Goal: Task Accomplishment & Management: Use online tool/utility

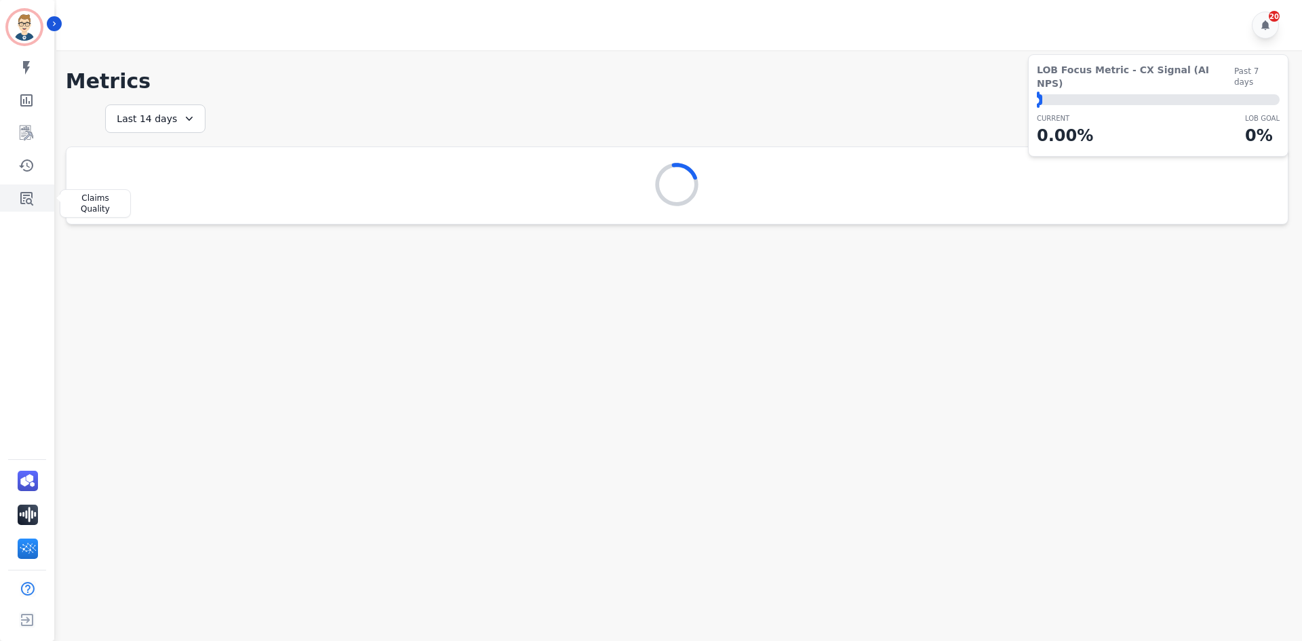
click at [20, 203] on icon "Sidebar" at bounding box center [26, 198] width 16 height 16
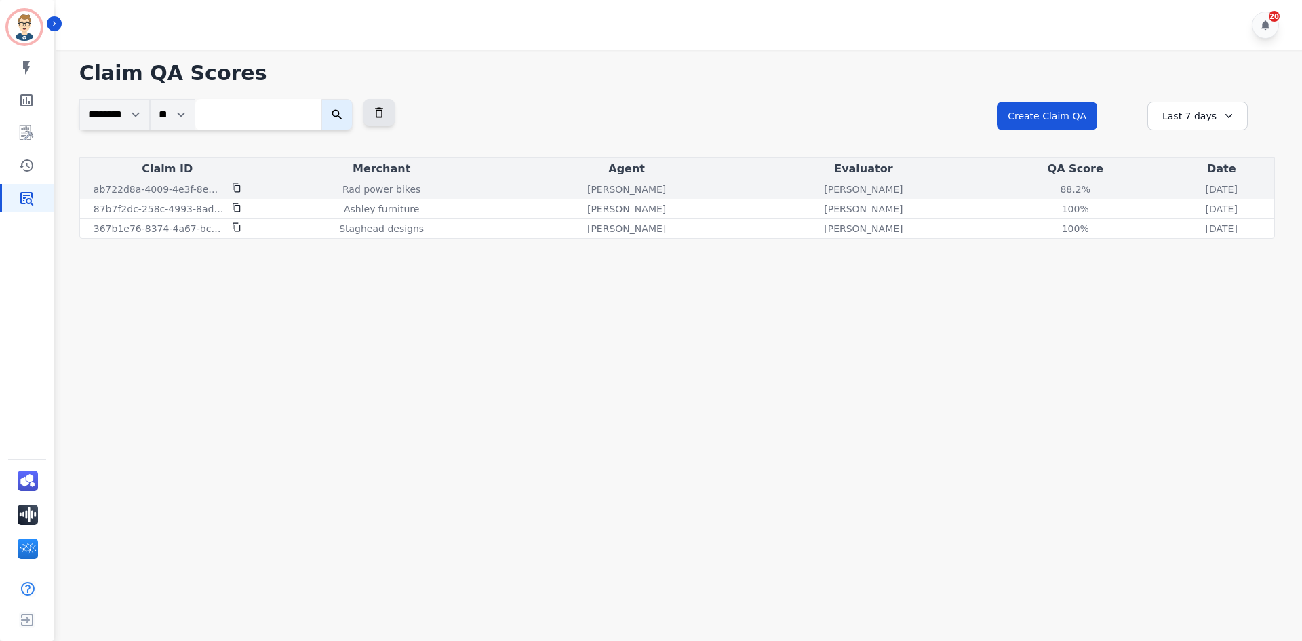
click at [362, 187] on p "Rad power bikes" at bounding box center [381, 189] width 78 height 14
click at [374, 191] on p "Rad power bikes" at bounding box center [381, 189] width 78 height 14
click at [157, 191] on p "ab722d8a-4009-4e3f-8e94-d0fa7d5647b2" at bounding box center [159, 189] width 130 height 14
click at [1045, 186] on div "88.2%" at bounding box center [1075, 189] width 61 height 14
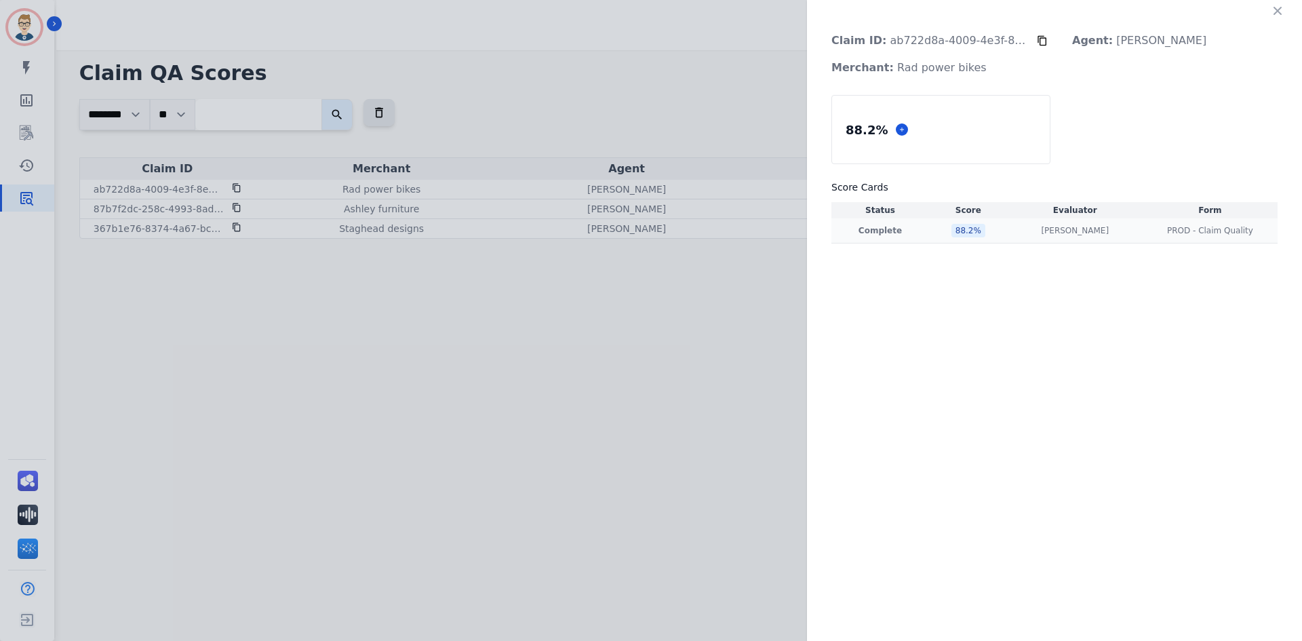
click at [958, 237] on div "88.2 %" at bounding box center [968, 231] width 34 height 14
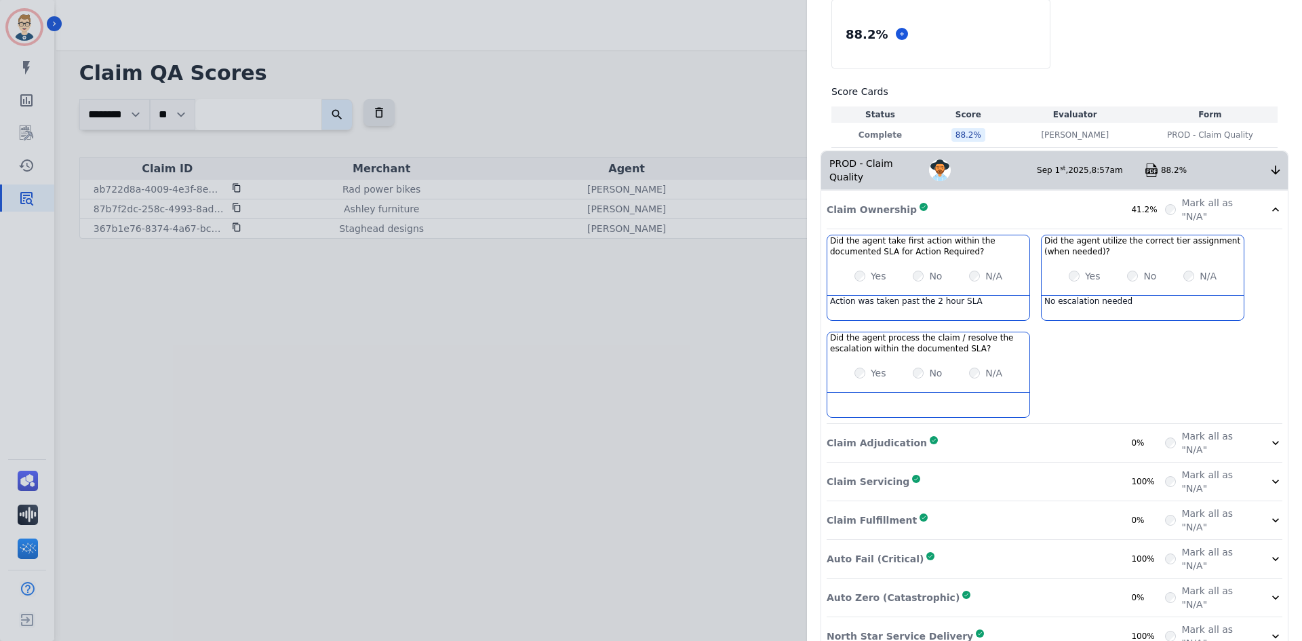
scroll to position [111, 0]
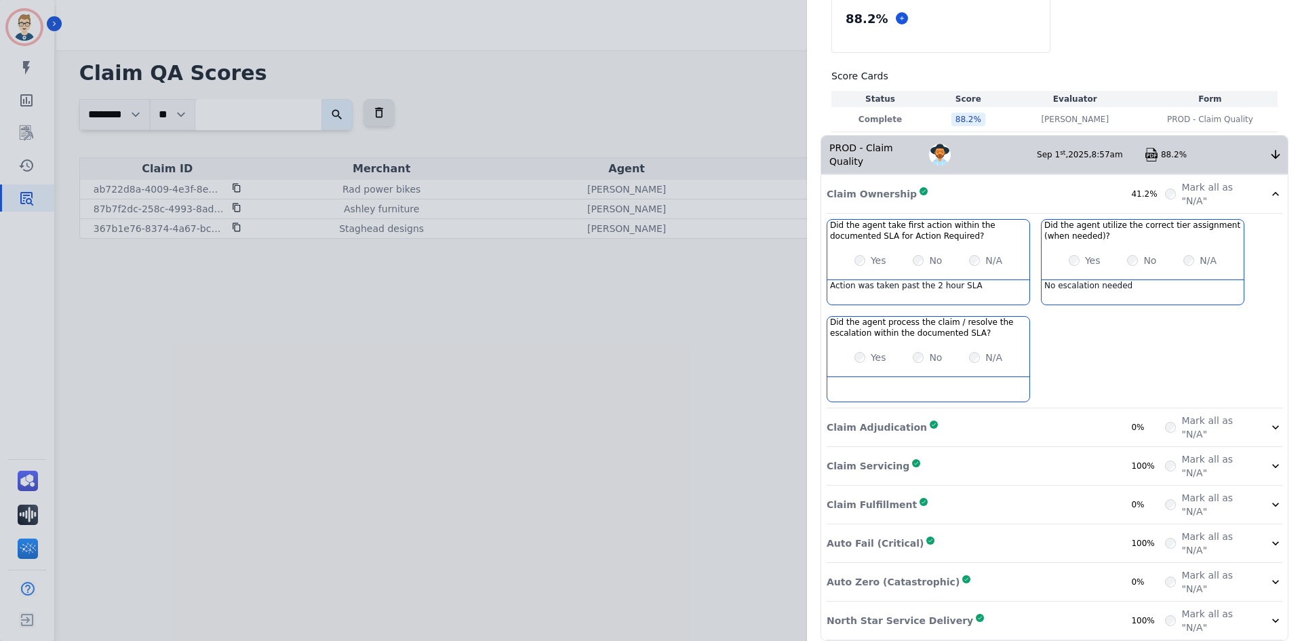
click at [1040, 416] on div "Claim Adjudication Complete 0%" at bounding box center [995, 427] width 338 height 27
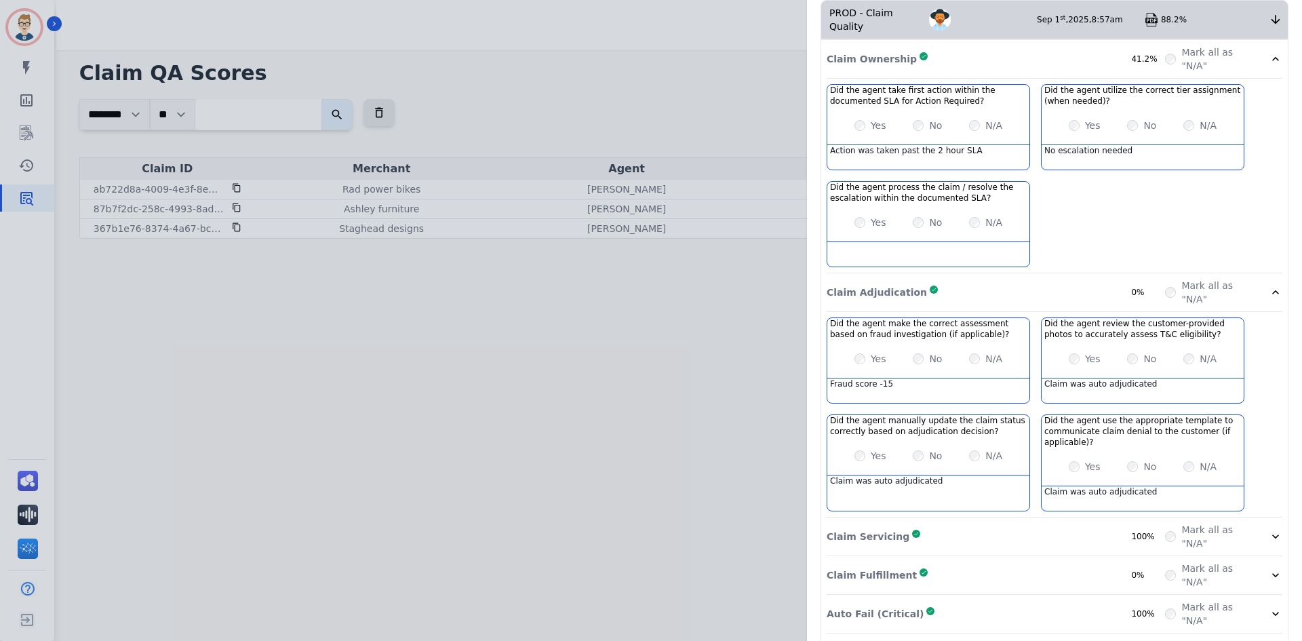
scroll to position [317, 0]
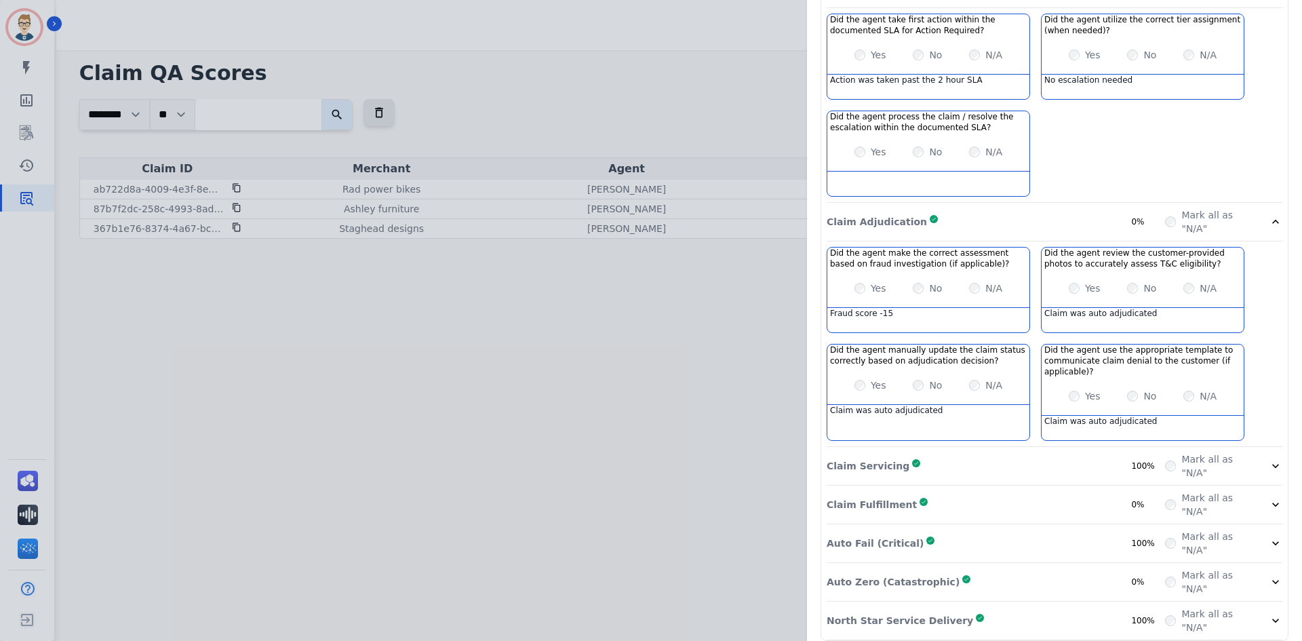
click at [961, 492] on div "Claim Fulfillment Complete 0%" at bounding box center [995, 504] width 338 height 27
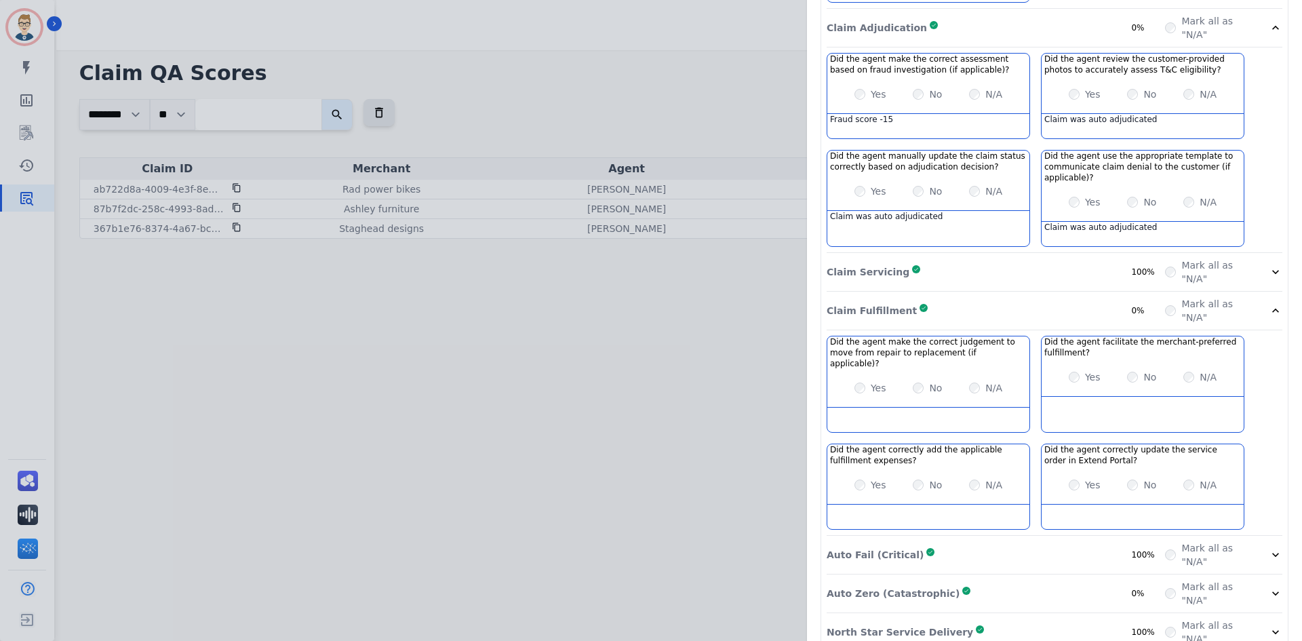
scroll to position [511, 0]
click at [1022, 579] on div "Auto Zero (Catastrophic) Complete 0%" at bounding box center [995, 592] width 338 height 27
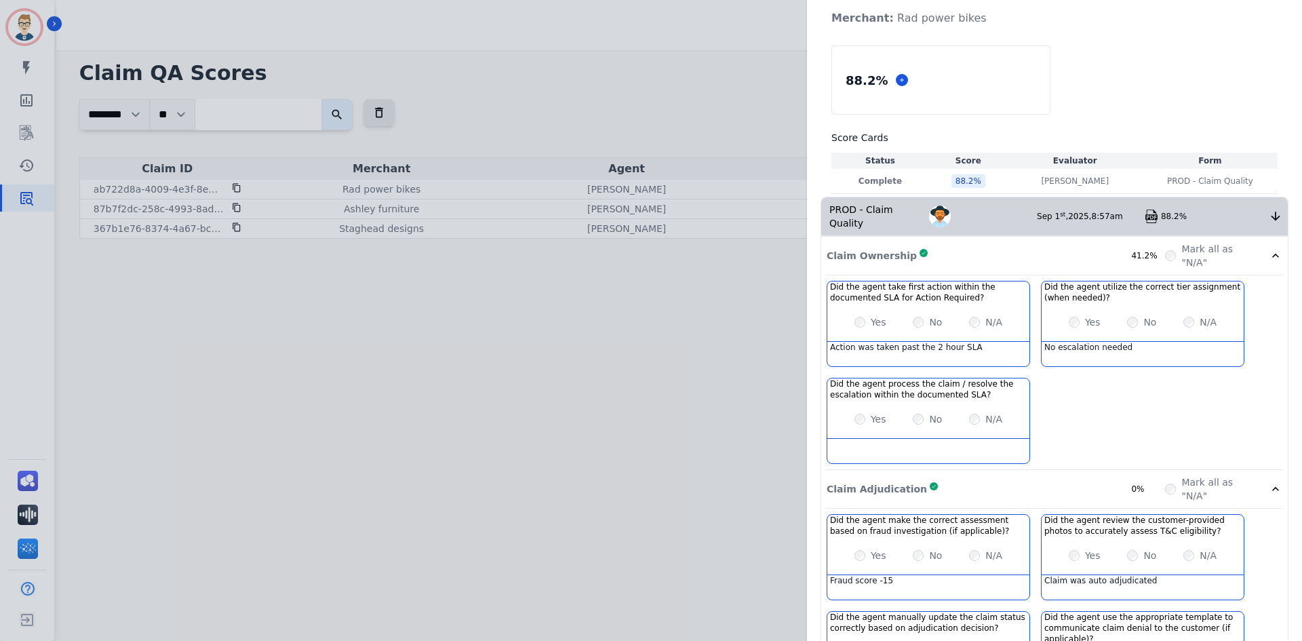
scroll to position [0, 0]
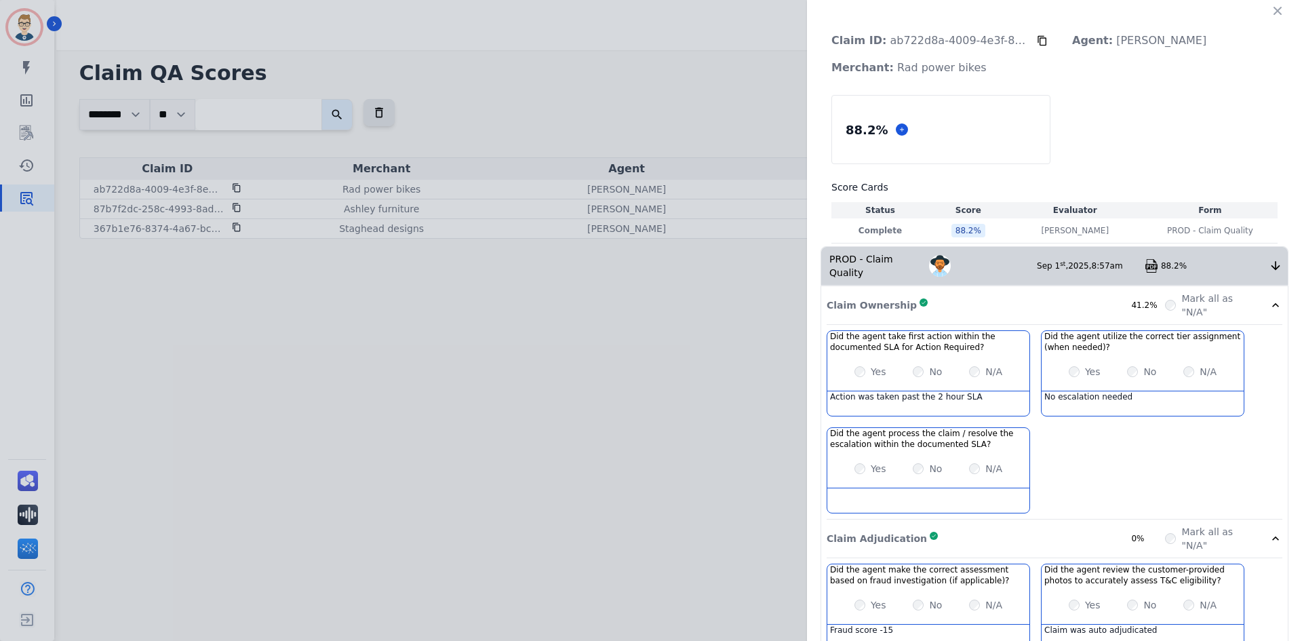
click at [1039, 39] on icon at bounding box center [1042, 40] width 11 height 11
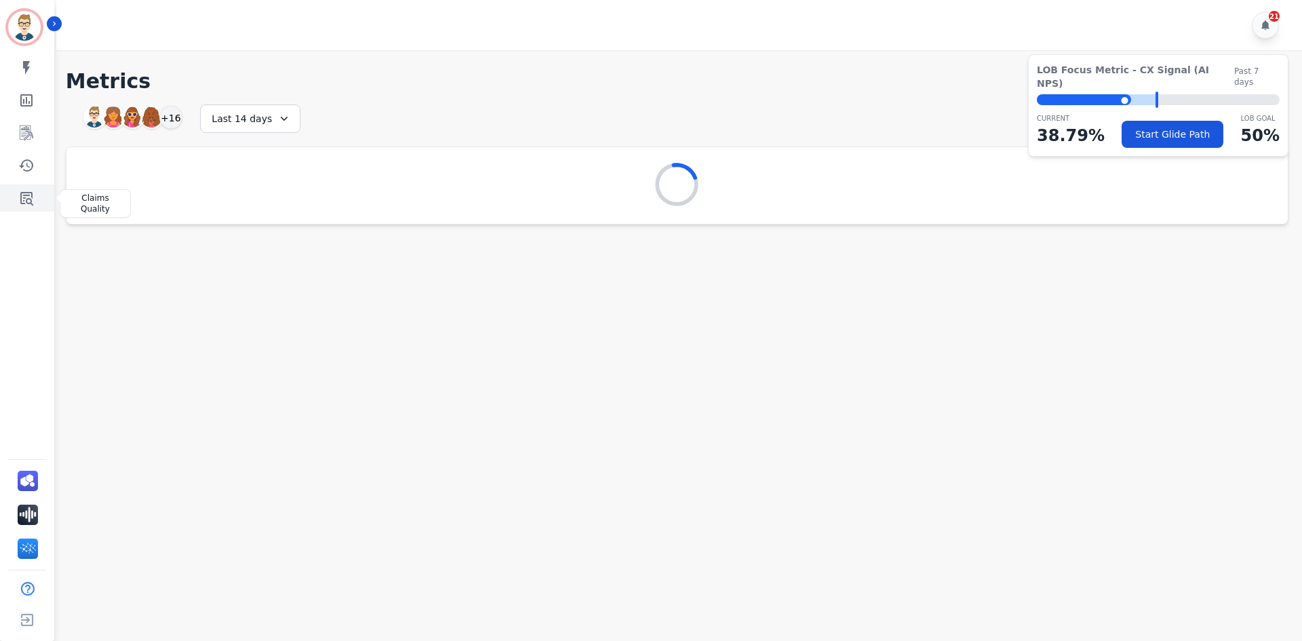
click at [26, 199] on icon "Sidebar" at bounding box center [26, 198] width 16 height 16
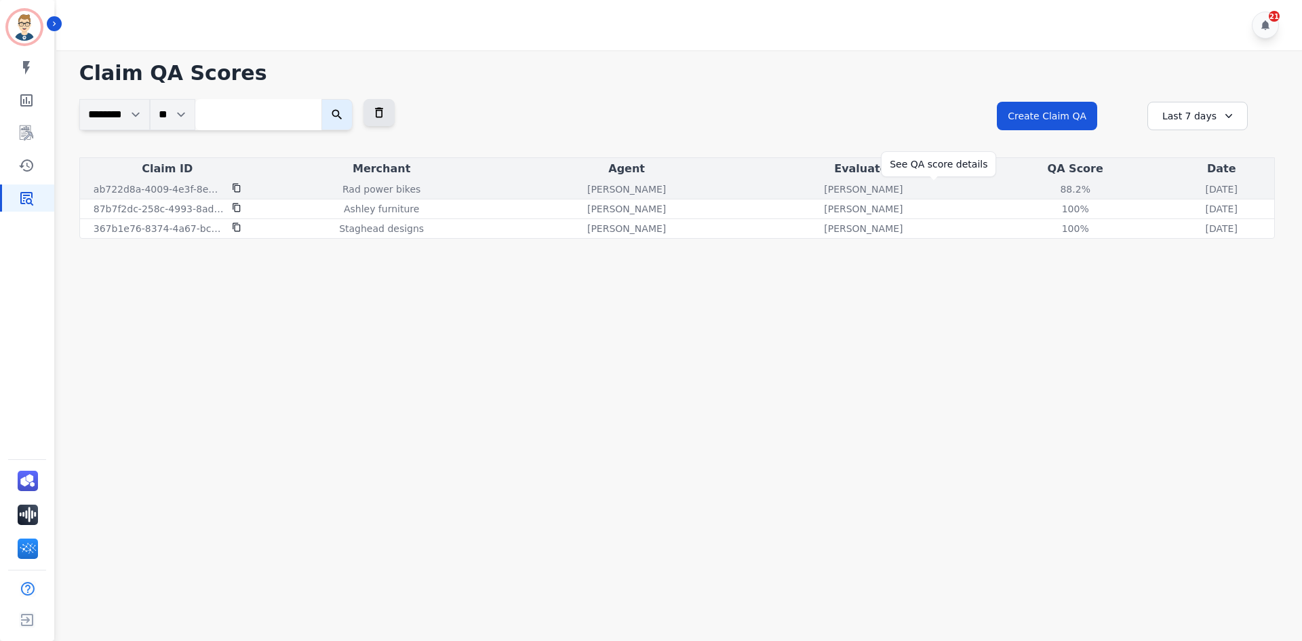
click at [1045, 190] on div "88.2%" at bounding box center [1075, 189] width 61 height 14
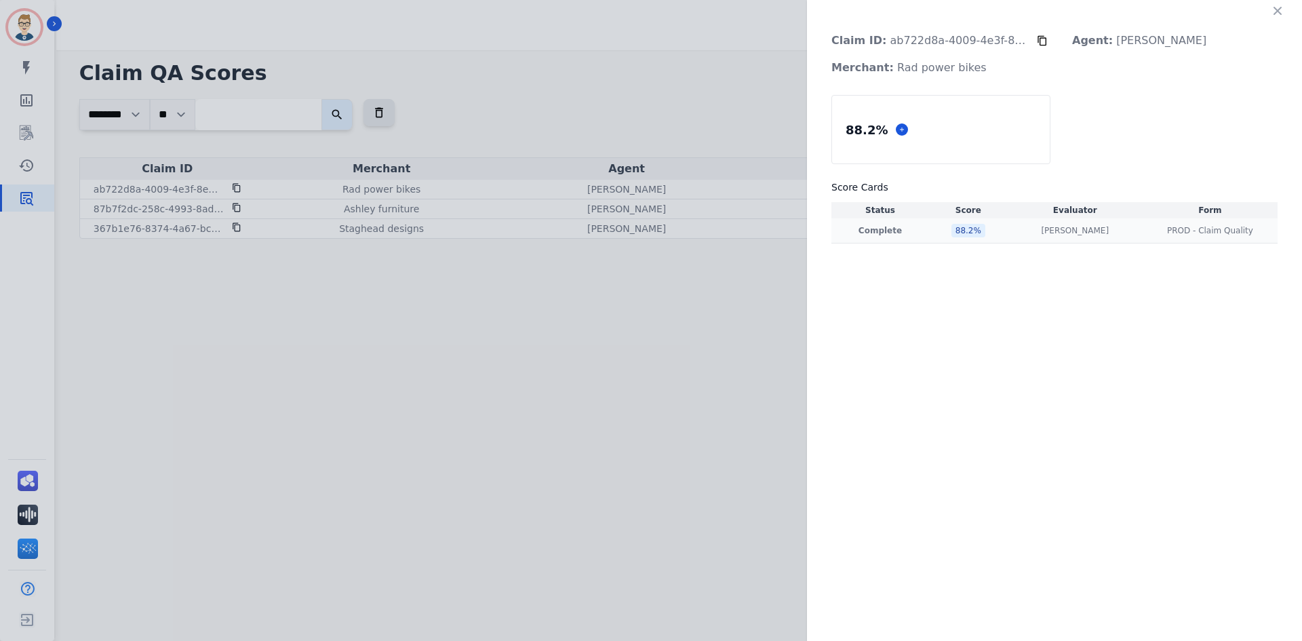
click at [1034, 234] on div "Jessica Olivarez Jessica Olivarez" at bounding box center [1074, 230] width 129 height 11
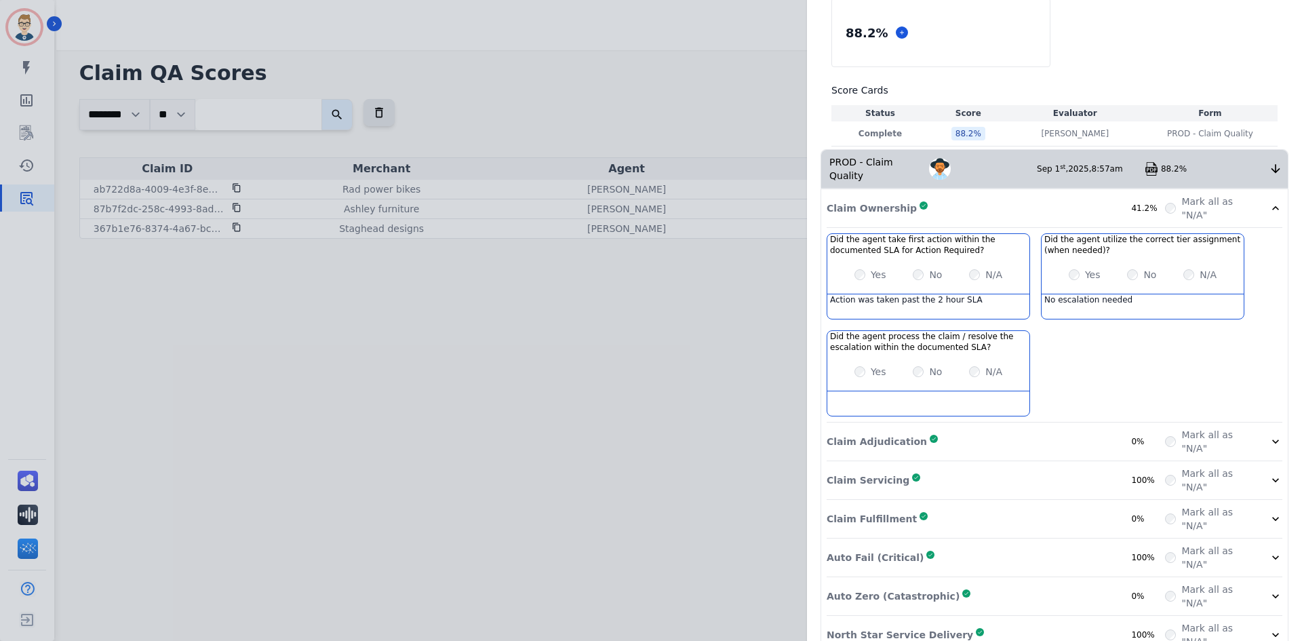
scroll to position [111, 0]
